Goal: Navigation & Orientation: Find specific page/section

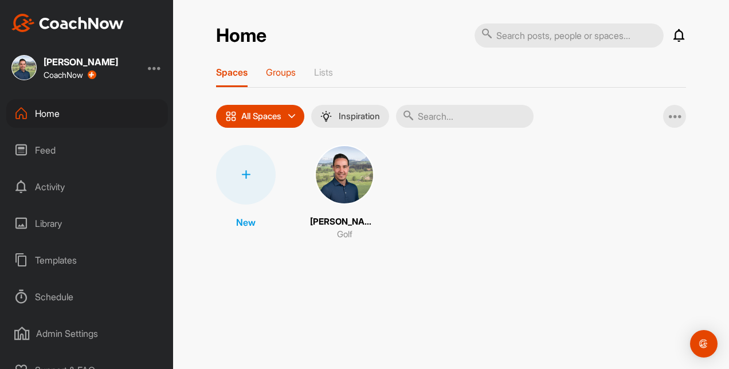
click at [274, 73] on p "Groups" at bounding box center [281, 71] width 30 height 11
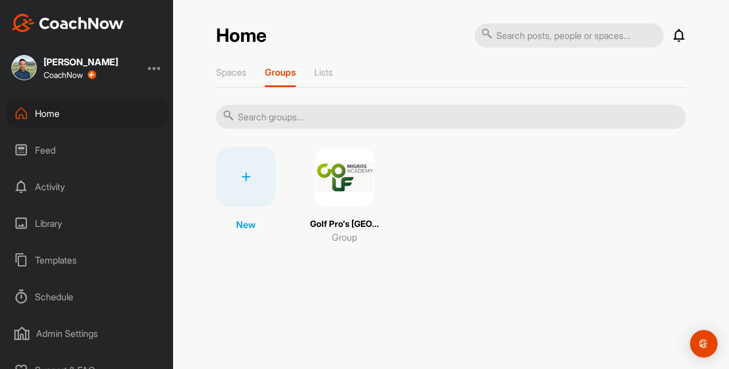
scroll to position [15, 0]
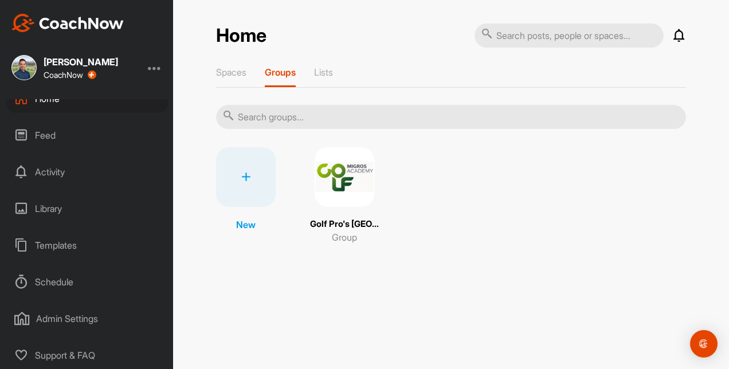
click at [40, 276] on div "Schedule" at bounding box center [87, 282] width 162 height 29
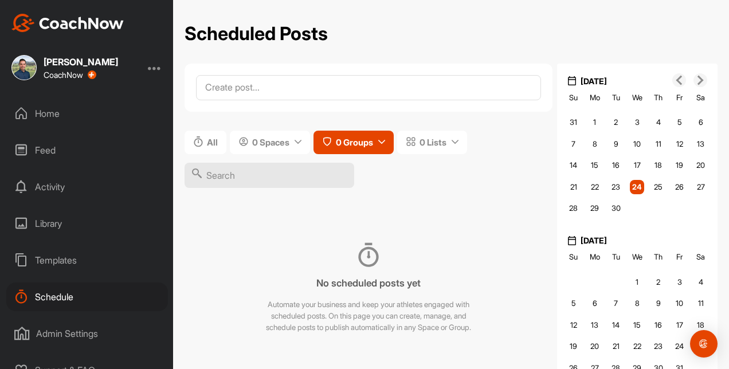
click at [385, 143] on icon at bounding box center [381, 142] width 7 height 7
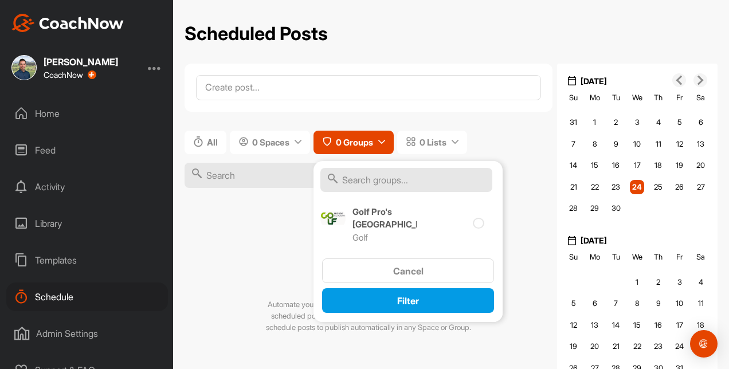
click at [500, 122] on div "All 0 Spaces 0 Groups Golf Pro's Oberkirch Golf Cancel Filter 0 Lists" at bounding box center [369, 164] width 368 height 88
